Goal: Information Seeking & Learning: Learn about a topic

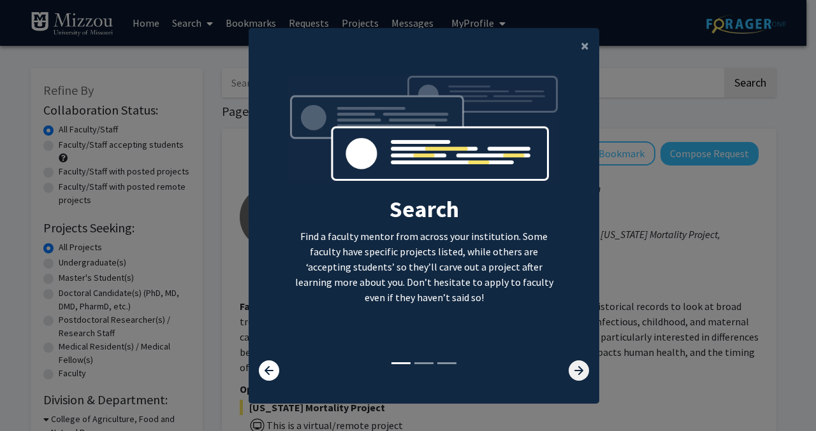
click at [570, 374] on icon at bounding box center [578, 371] width 20 height 20
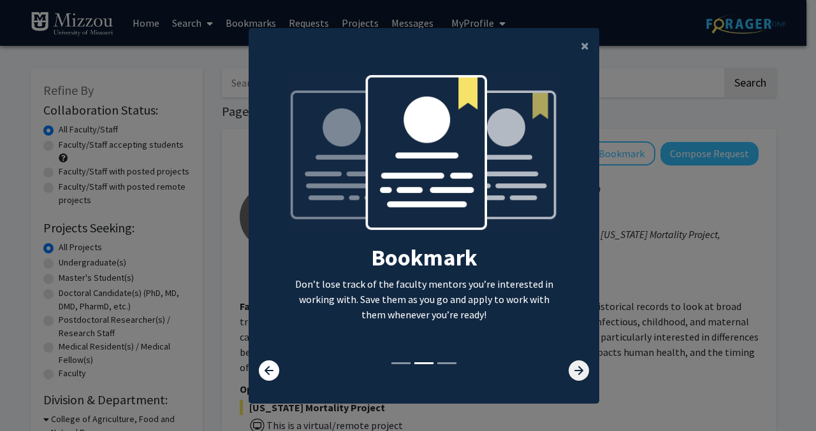
click at [570, 374] on icon at bounding box center [578, 371] width 20 height 20
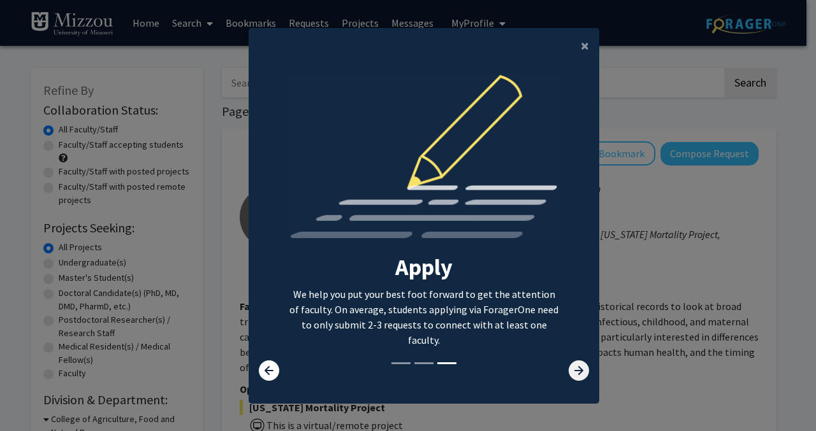
click at [577, 370] on icon at bounding box center [578, 371] width 20 height 20
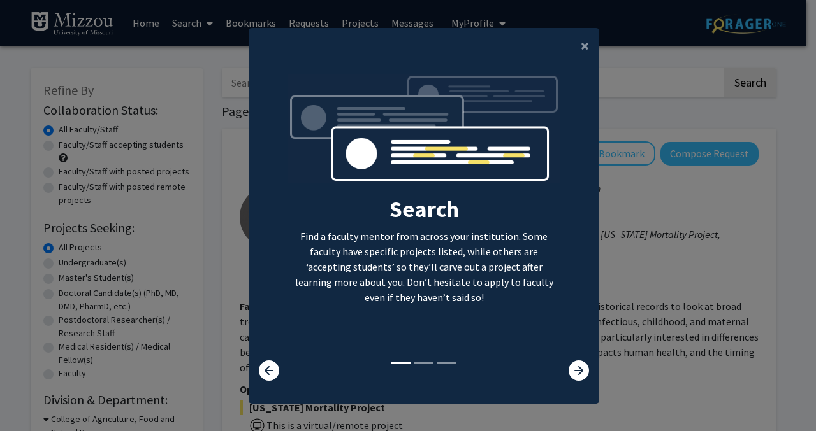
click at [626, 232] on modal-container "× Search Find a faculty mentor from across your institution. Some faculty have …" at bounding box center [408, 215] width 816 height 431
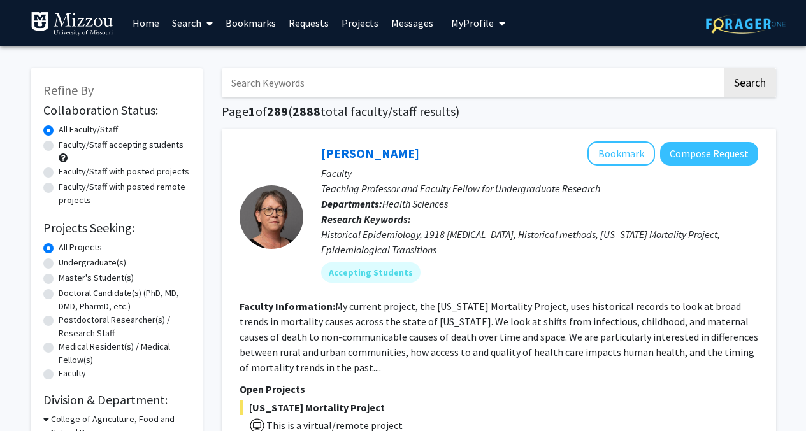
click at [59, 265] on label "Undergraduate(s)" at bounding box center [93, 262] width 68 height 13
click at [59, 264] on input "Undergraduate(s)" at bounding box center [63, 260] width 8 height 8
radio input "true"
